Goal: Download file/media

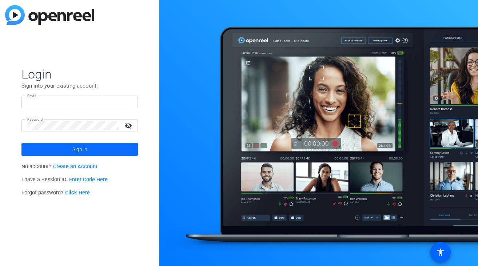
type input "[PERSON_NAME][EMAIL_ADDRESS][DOMAIN_NAME]"
click at [57, 146] on span at bounding box center [79, 149] width 116 height 17
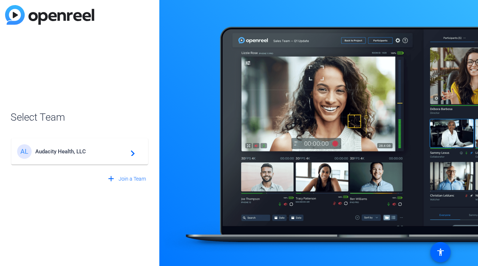
click at [57, 146] on div "AL Audacity Health, LLC navigate_next" at bounding box center [79, 151] width 125 height 15
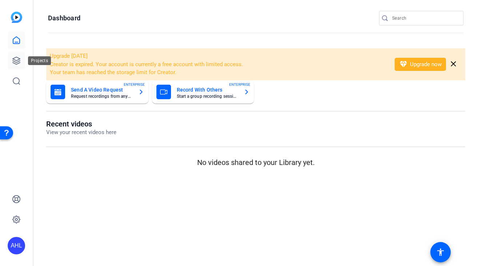
click at [12, 60] on icon at bounding box center [16, 60] width 9 height 9
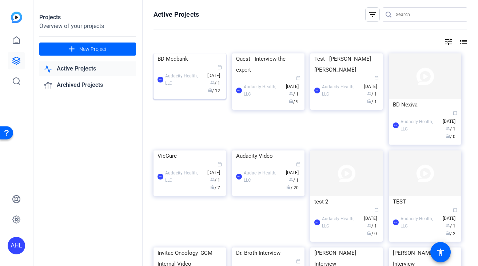
click at [188, 53] on img at bounding box center [190, 53] width 72 height 0
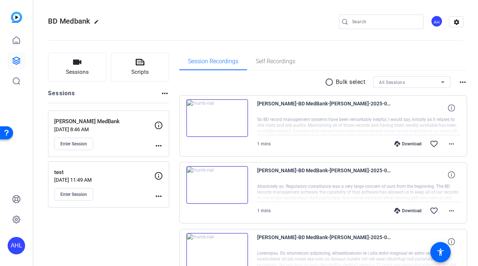
click at [106, 134] on div "[PERSON_NAME] MedBank [DATE] 8:46 AM Enter Session" at bounding box center [104, 134] width 100 height 33
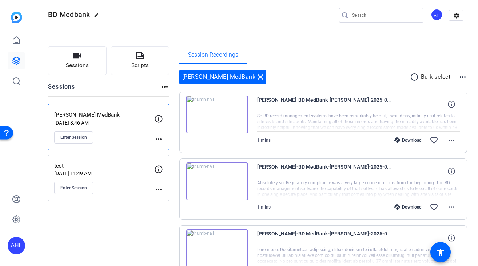
scroll to position [7, 0]
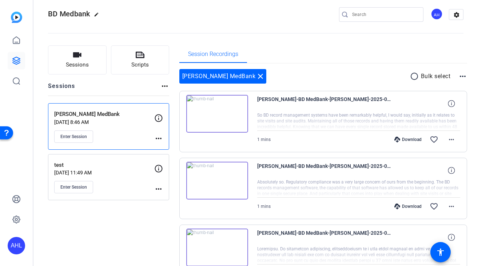
click at [410, 78] on mat-icon "radio_button_unchecked" at bounding box center [415, 76] width 11 height 9
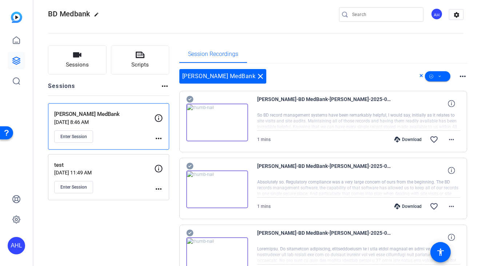
click at [190, 100] on icon at bounding box center [189, 99] width 7 height 9
click at [192, 103] on icon at bounding box center [189, 99] width 7 height 7
click at [459, 76] on mat-icon "more_horiz" at bounding box center [462, 76] width 9 height 9
click at [340, 77] on div at bounding box center [239, 133] width 478 height 266
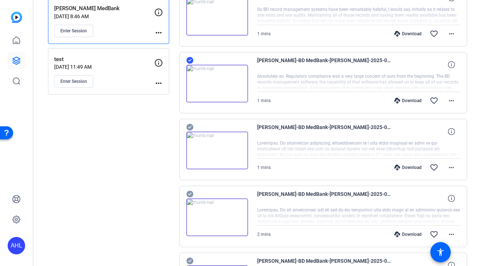
scroll to position [120, 0]
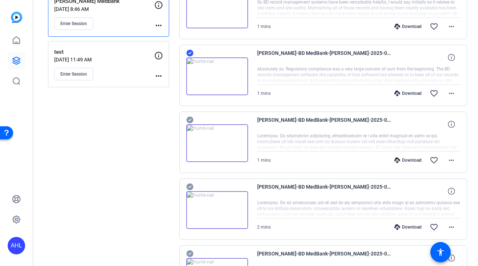
click at [190, 120] on icon at bounding box center [189, 120] width 7 height 9
click at [404, 94] on div "Download" at bounding box center [408, 94] width 35 height 6
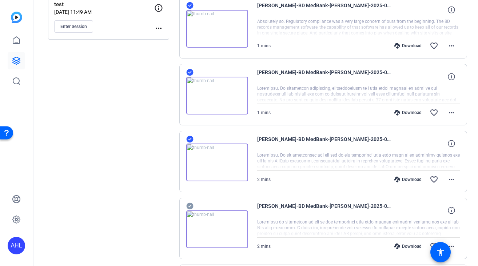
scroll to position [237, 0]
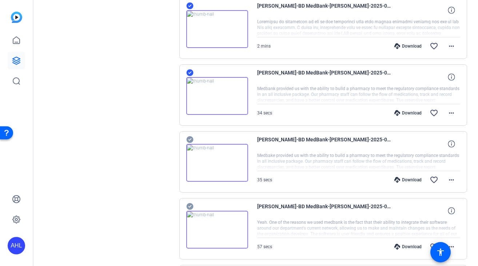
scroll to position [395, 0]
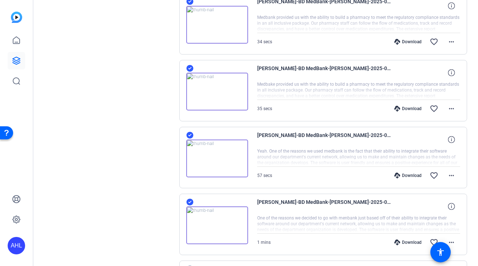
scroll to position [541, 0]
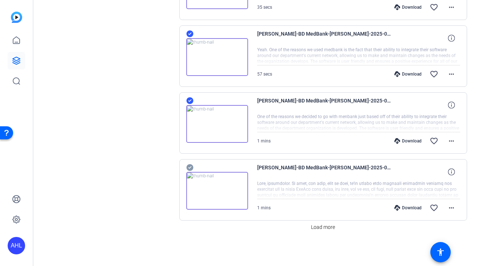
click at [318, 229] on span "Load more" at bounding box center [323, 228] width 24 height 8
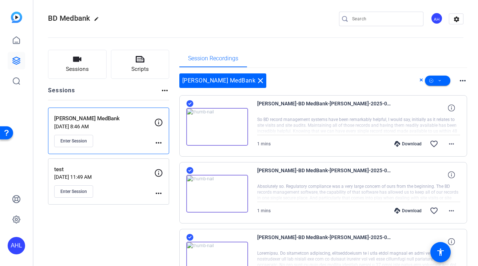
scroll to position [4, 0]
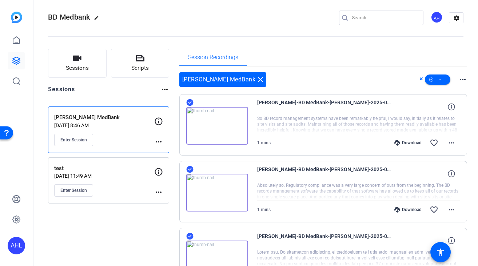
click at [459, 82] on mat-icon "more_horiz" at bounding box center [462, 79] width 9 height 9
click at [381, 56] on div at bounding box center [239, 133] width 478 height 266
click at [438, 78] on span at bounding box center [437, 79] width 25 height 17
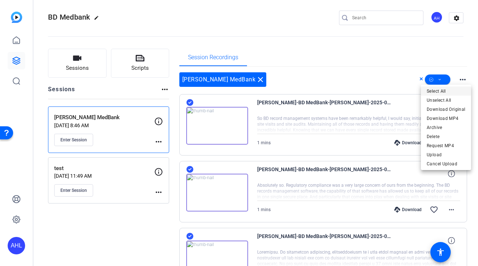
click at [438, 91] on span "Select All" at bounding box center [446, 91] width 39 height 9
click at [384, 55] on div at bounding box center [239, 133] width 478 height 266
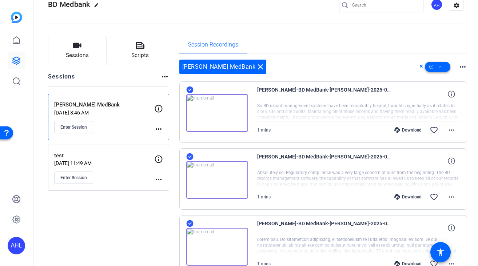
scroll to position [0, 0]
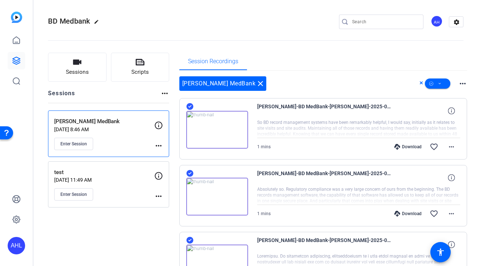
click at [326, 89] on div "[PERSON_NAME] MedBank close more_horiz" at bounding box center [323, 83] width 288 height 15
click at [420, 84] on icon at bounding box center [422, 83] width 4 height 9
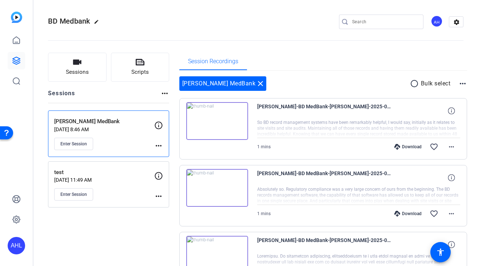
click at [458, 83] on mat-icon "more_horiz" at bounding box center [462, 83] width 9 height 9
click at [358, 79] on div at bounding box center [239, 133] width 478 height 266
click at [162, 98] on div "more_horiz" at bounding box center [164, 96] width 9 height 14
click at [164, 94] on mat-icon "more_horiz" at bounding box center [164, 93] width 9 height 9
click at [169, 104] on span "View Archived Sessions" at bounding box center [190, 104] width 49 height 9
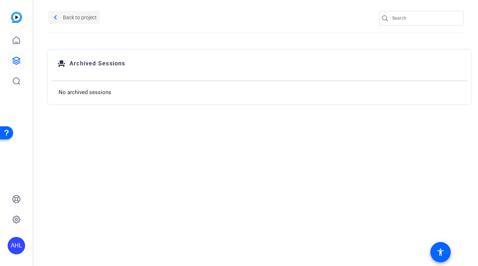
click at [58, 17] on mat-icon "navigate_before" at bounding box center [55, 17] width 9 height 9
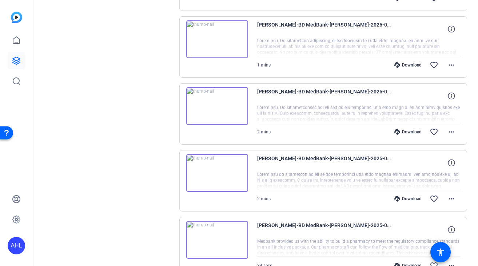
scroll to position [539, 0]
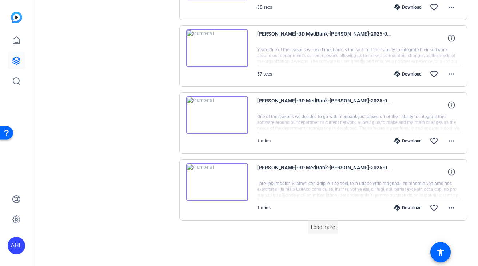
click at [324, 224] on span "Load more" at bounding box center [323, 228] width 24 height 8
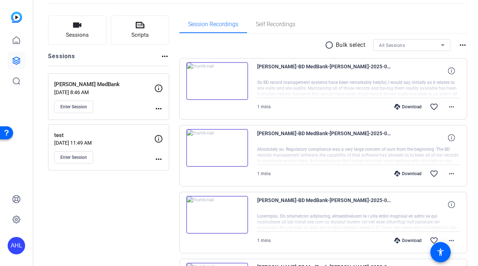
scroll to position [0, 0]
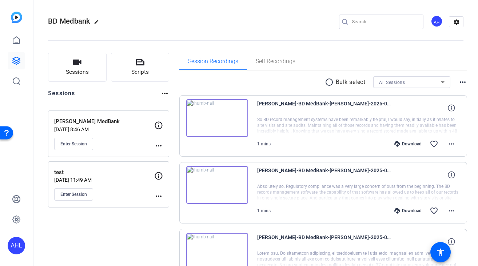
click at [325, 85] on mat-icon "radio_button_unchecked" at bounding box center [330, 82] width 11 height 9
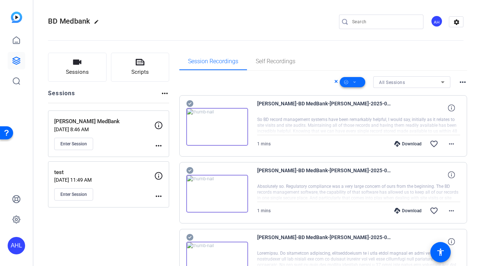
click at [353, 83] on icon at bounding box center [355, 82] width 4 height 9
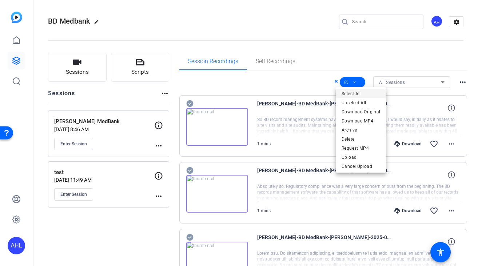
click at [352, 95] on span "Select All" at bounding box center [361, 94] width 39 height 9
click at [361, 122] on span "Download MP4" at bounding box center [361, 121] width 39 height 9
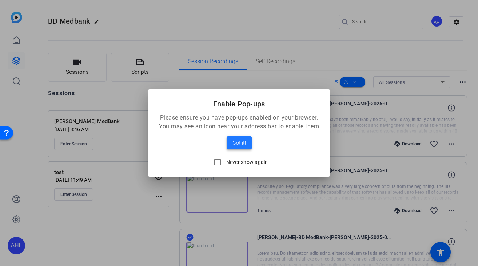
click at [233, 148] on span at bounding box center [239, 142] width 25 height 17
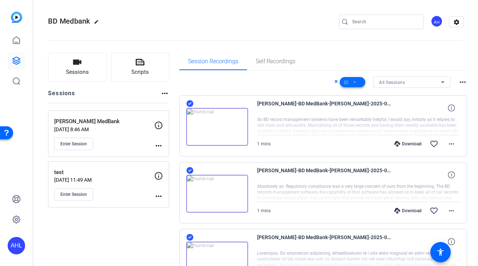
click at [353, 80] on icon at bounding box center [355, 82] width 4 height 9
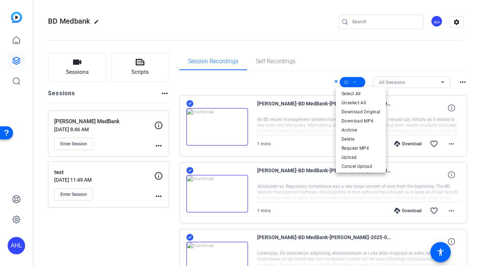
click at [454, 75] on div at bounding box center [239, 133] width 478 height 266
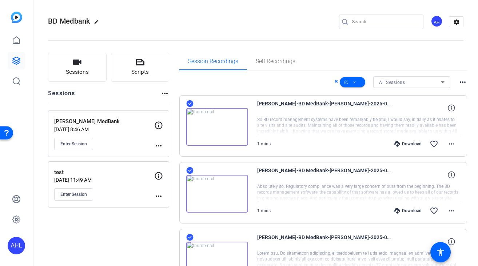
click at [458, 84] on mat-icon "more_horiz" at bounding box center [462, 82] width 9 height 9
click at [449, 60] on div at bounding box center [239, 133] width 478 height 266
click at [353, 81] on icon at bounding box center [355, 82] width 4 height 9
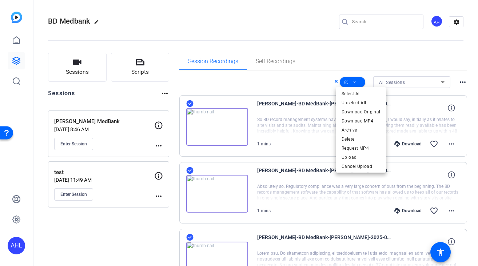
click at [365, 64] on div at bounding box center [239, 133] width 478 height 266
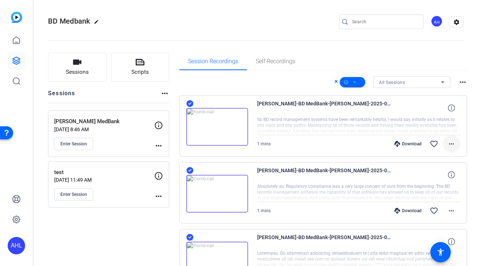
click at [449, 143] on mat-icon "more_horiz" at bounding box center [451, 144] width 9 height 9
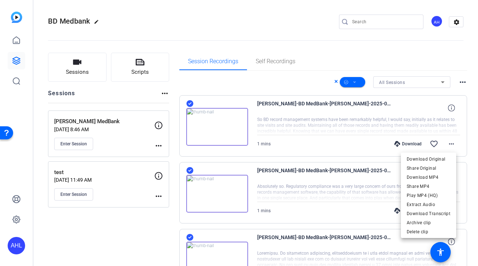
click at [351, 60] on div at bounding box center [239, 133] width 478 height 266
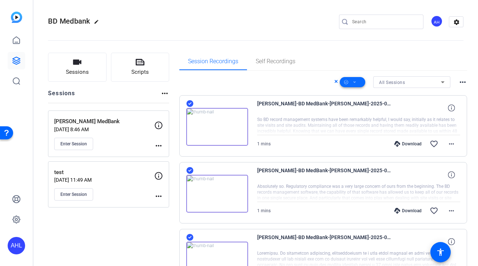
click at [353, 82] on icon at bounding box center [355, 82] width 4 height 9
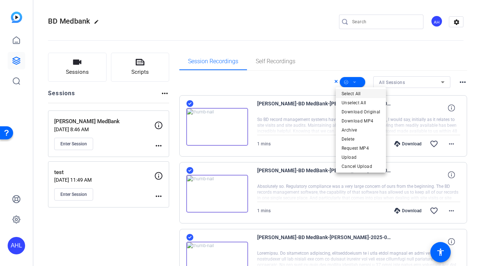
click at [355, 94] on span "Select All" at bounding box center [361, 94] width 39 height 9
click at [442, 59] on div at bounding box center [239, 133] width 478 height 266
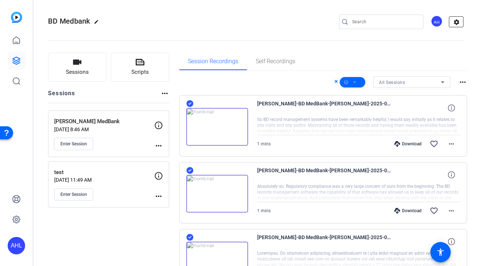
click at [449, 23] on mat-icon "settings" at bounding box center [456, 22] width 15 height 11
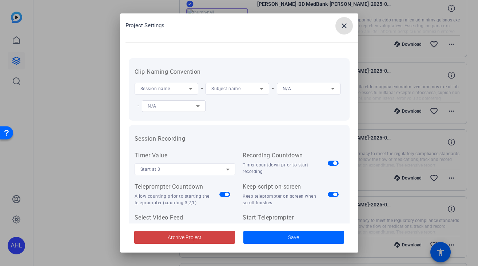
scroll to position [305, 0]
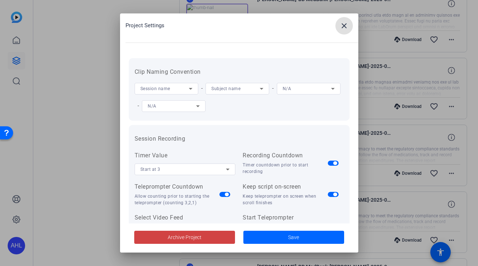
click at [341, 28] on mat-icon "close" at bounding box center [344, 25] width 9 height 9
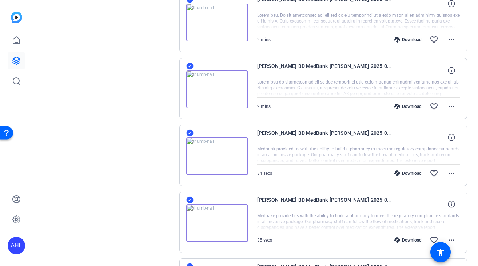
scroll to position [0, 0]
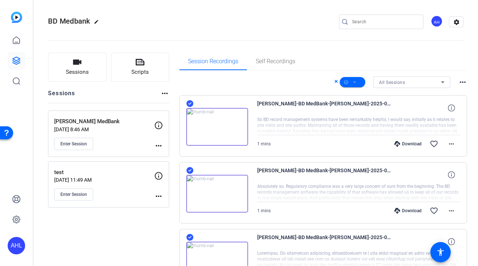
click at [189, 102] on icon at bounding box center [189, 103] width 7 height 7
click at [353, 83] on span at bounding box center [352, 81] width 25 height 17
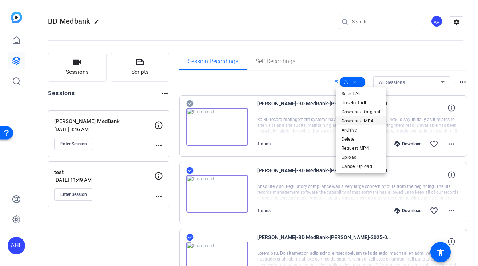
click at [357, 117] on span "Download MP4" at bounding box center [361, 121] width 39 height 9
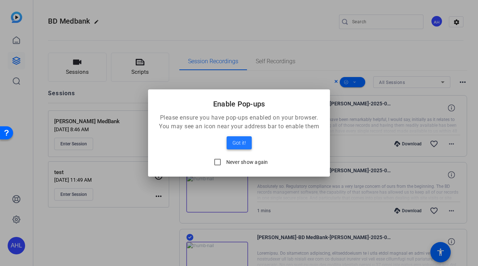
click at [239, 138] on span at bounding box center [239, 142] width 25 height 17
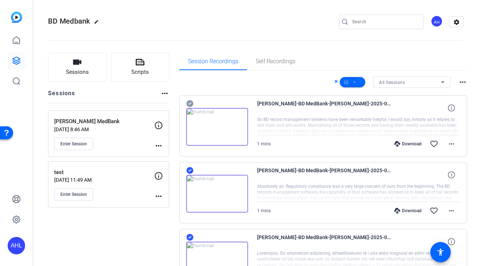
click at [239, 44] on openreel-divider-bar at bounding box center [256, 38] width 416 height 22
click at [335, 82] on icon at bounding box center [336, 81] width 3 height 3
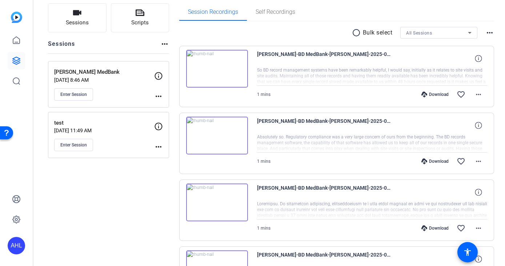
scroll to position [51, 0]
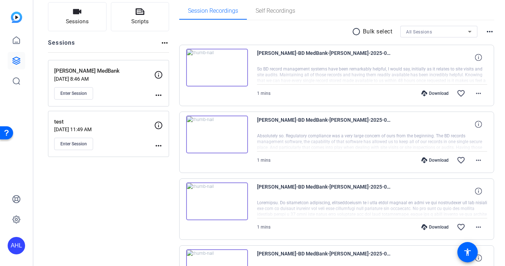
click at [438, 226] on div "Download" at bounding box center [435, 227] width 35 height 6
click at [474, 226] on mat-icon "more_horiz" at bounding box center [478, 227] width 9 height 9
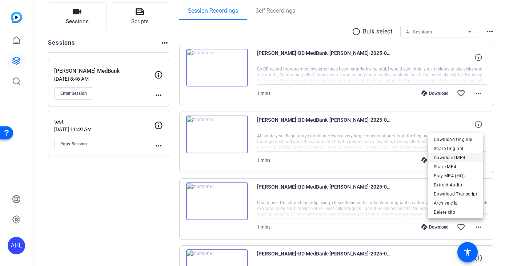
click at [463, 156] on span "Download MP4" at bounding box center [456, 158] width 44 height 9
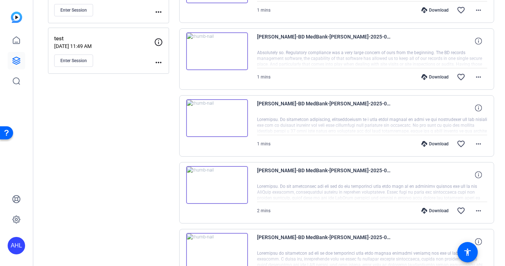
scroll to position [147, 0]
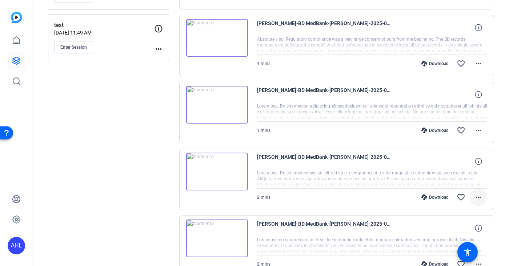
click at [474, 196] on mat-icon "more_horiz" at bounding box center [478, 197] width 9 height 9
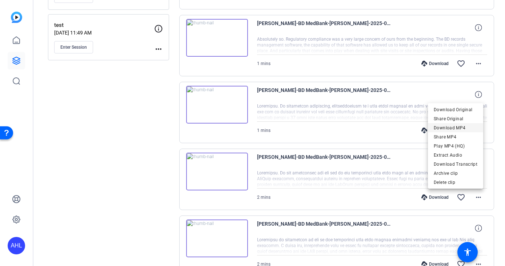
click at [460, 131] on span "Download MP4" at bounding box center [456, 128] width 44 height 9
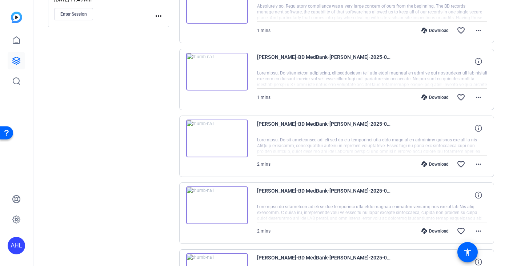
scroll to position [203, 0]
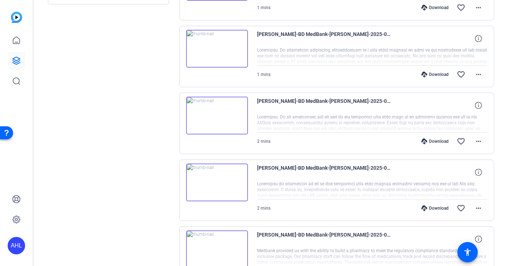
click at [456, 97] on div "[PERSON_NAME]-BD MedBank-[PERSON_NAME]-2025-08-26-09-37-54-910-0" at bounding box center [372, 105] width 231 height 17
click at [474, 208] on mat-icon "more_horiz" at bounding box center [478, 208] width 9 height 9
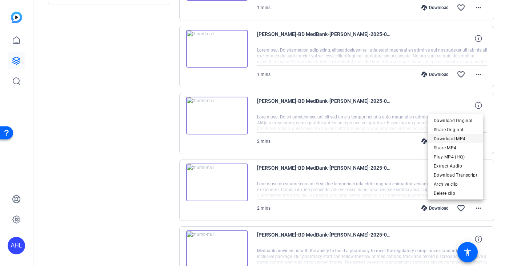
click at [464, 139] on span "Download MP4" at bounding box center [456, 139] width 44 height 9
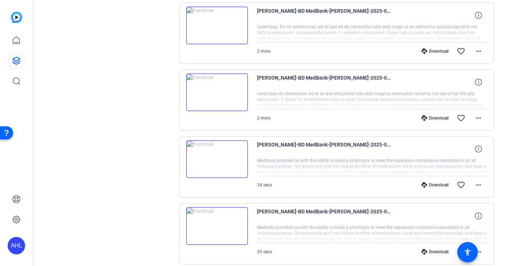
scroll to position [292, 0]
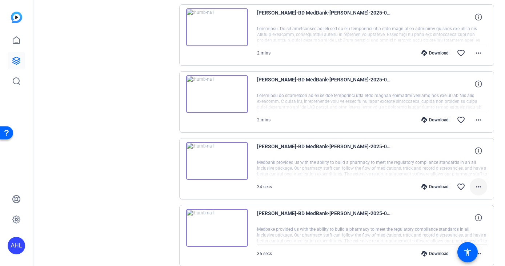
click at [474, 188] on mat-icon "more_horiz" at bounding box center [478, 187] width 9 height 9
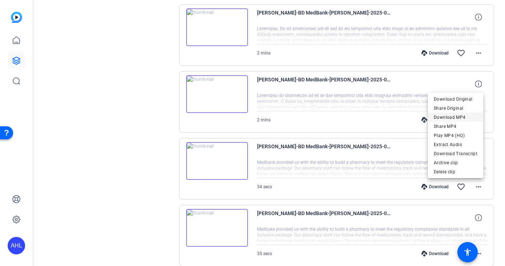
click at [453, 119] on span "Download MP4" at bounding box center [456, 117] width 44 height 9
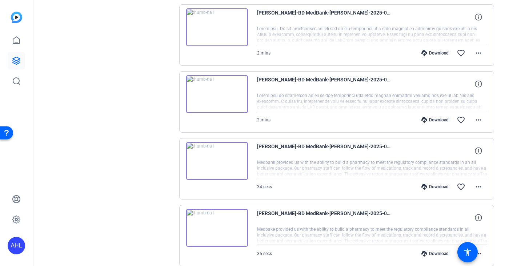
click at [79, 149] on div "Sessions Scripts Sessions more_horiz [PERSON_NAME] MedBank [DATE] 8:46 AM Enter…" at bounding box center [108, 193] width 121 height 864
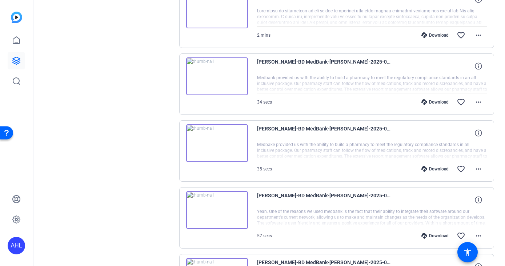
scroll to position [377, 0]
click at [476, 169] on mat-icon "more_horiz" at bounding box center [478, 168] width 9 height 9
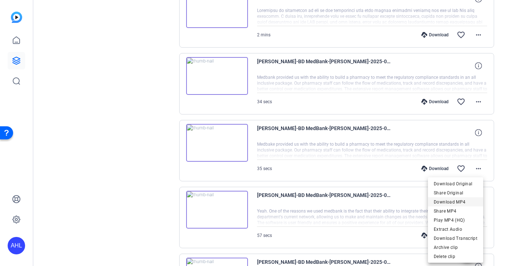
click at [453, 204] on span "Download MP4" at bounding box center [456, 202] width 44 height 9
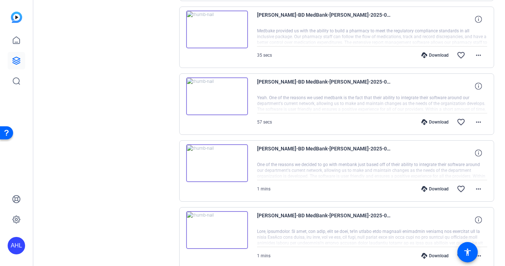
scroll to position [492, 0]
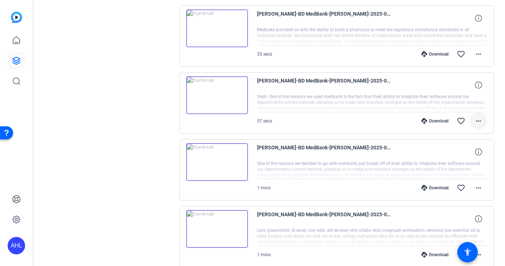
click at [474, 123] on mat-icon "more_horiz" at bounding box center [478, 121] width 9 height 9
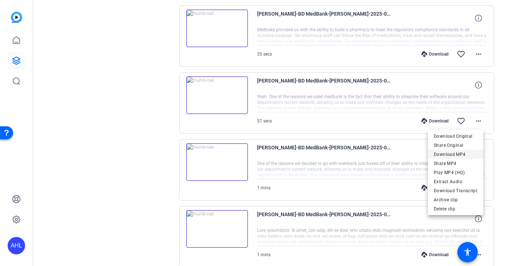
click at [455, 152] on span "Download MP4" at bounding box center [456, 154] width 44 height 9
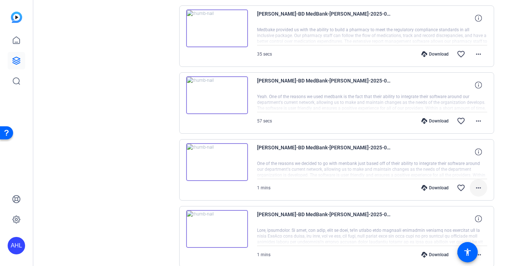
click at [475, 187] on mat-icon "more_horiz" at bounding box center [478, 188] width 9 height 9
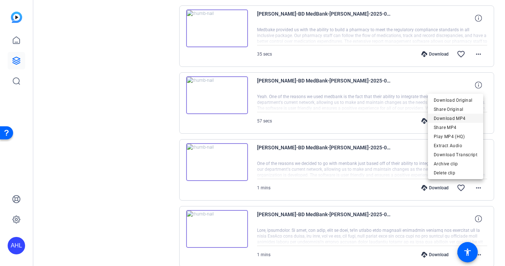
click at [462, 119] on span "Download MP4" at bounding box center [456, 118] width 44 height 9
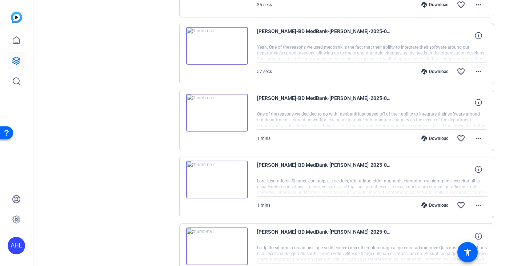
scroll to position [556, 0]
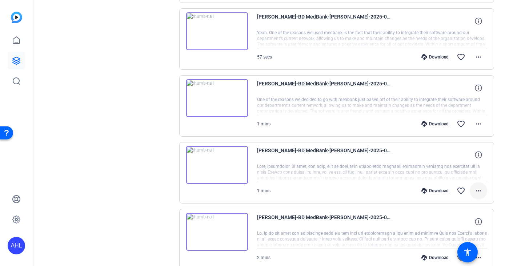
click at [476, 192] on mat-icon "more_horiz" at bounding box center [478, 191] width 9 height 9
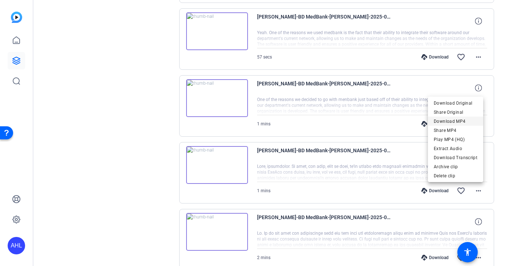
click at [470, 119] on span "Download MP4" at bounding box center [456, 121] width 44 height 9
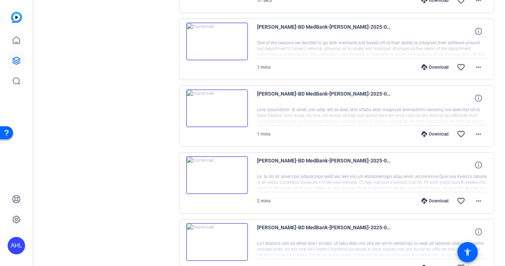
scroll to position [659, 0]
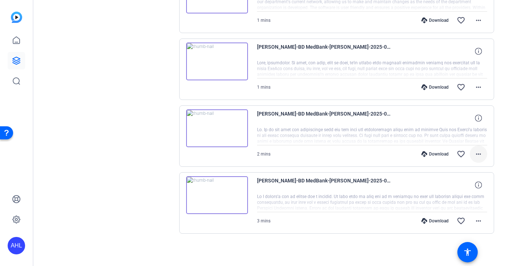
click at [477, 151] on mat-icon "more_horiz" at bounding box center [478, 154] width 9 height 9
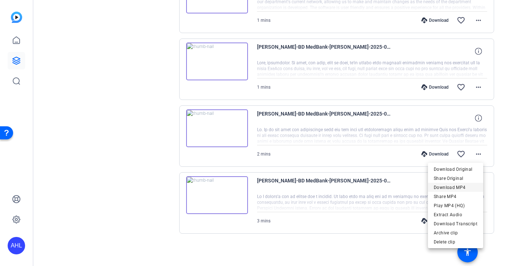
click at [458, 185] on span "Download MP4" at bounding box center [456, 187] width 44 height 9
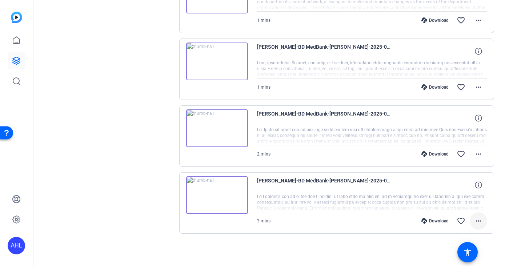
click at [474, 220] on mat-icon "more_horiz" at bounding box center [478, 221] width 9 height 9
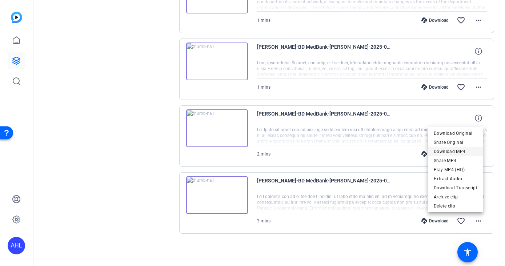
click at [455, 148] on span "Download MP4" at bounding box center [456, 151] width 44 height 9
